Goal: Information Seeking & Learning: Learn about a topic

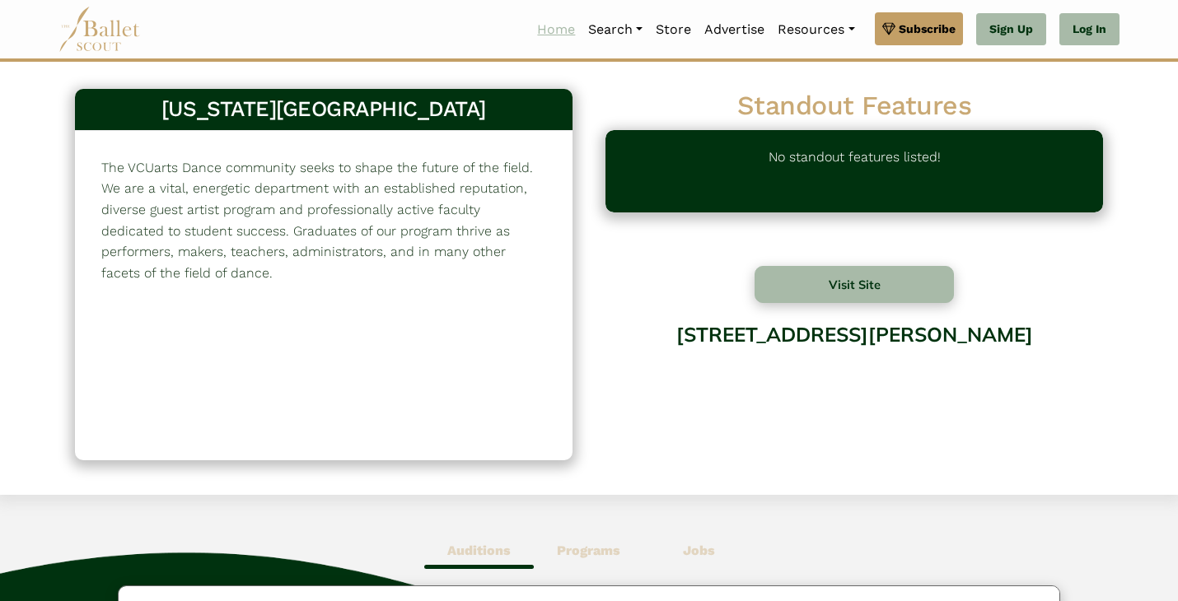
click at [554, 39] on link "Home" at bounding box center [556, 29] width 51 height 35
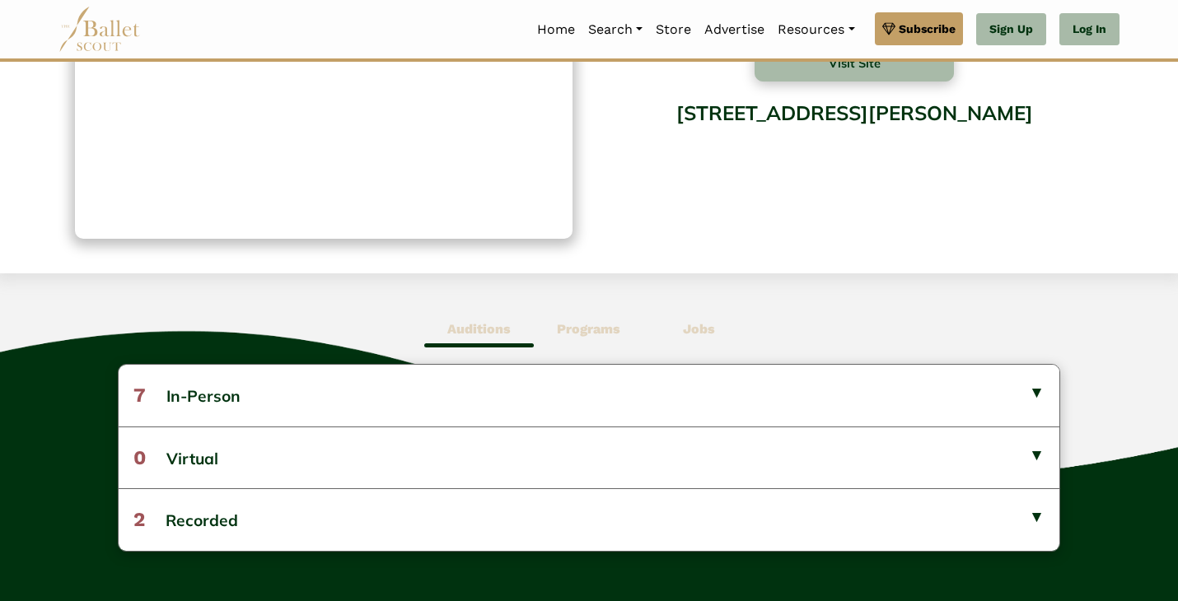
scroll to position [287, 0]
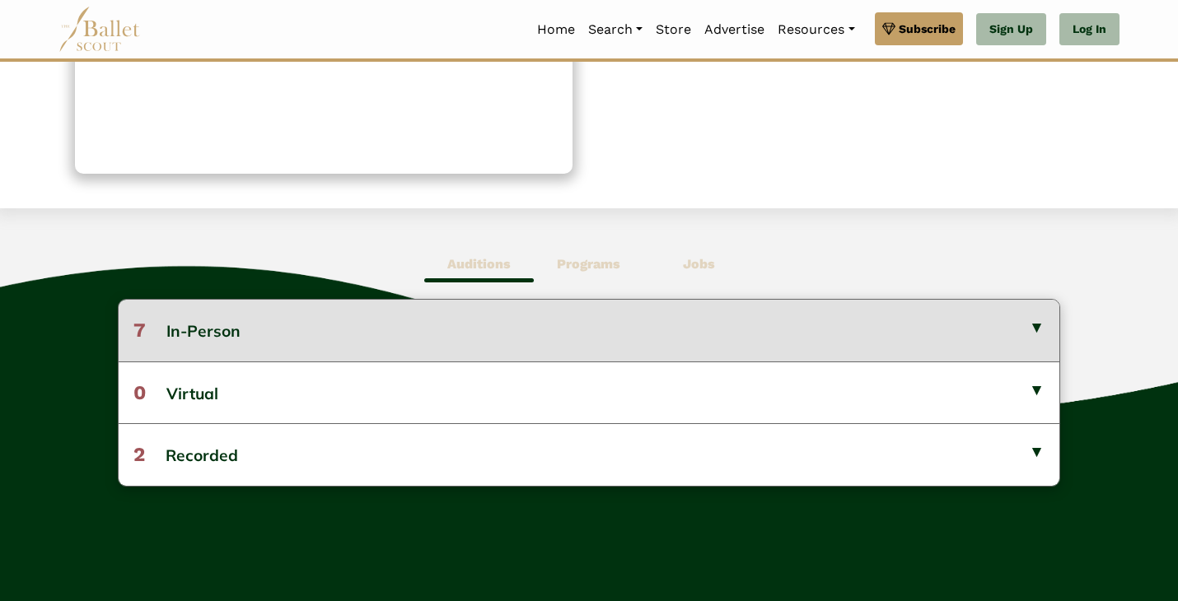
click at [180, 328] on button "7 In-Person" at bounding box center [589, 330] width 941 height 61
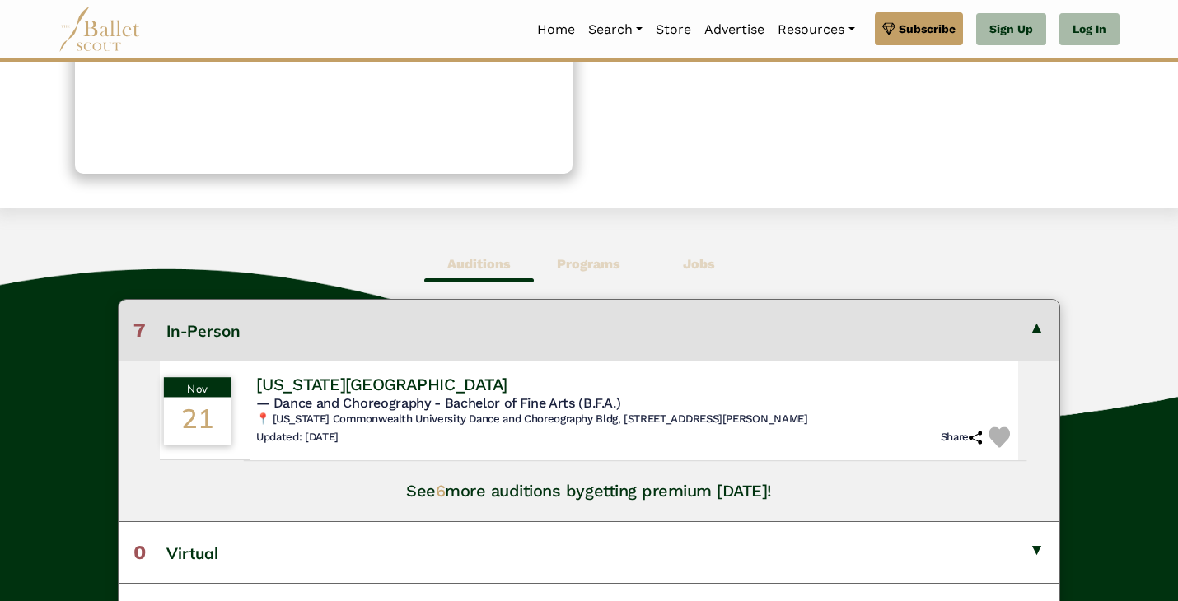
click at [520, 417] on h6 "📍 [US_STATE] Commonwealth University Dance and Choreography Bldg, [STREET_ADDRE…" at bounding box center [635, 420] width 758 height 14
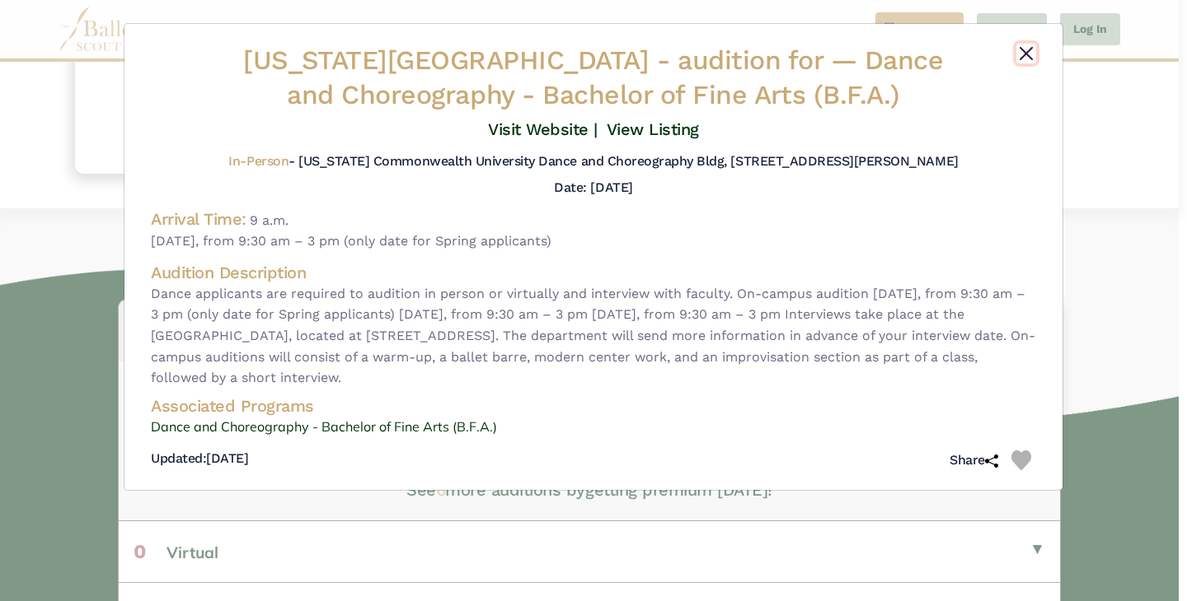
click at [1021, 57] on button "Close" at bounding box center [1026, 54] width 20 height 20
